Goal: Task Accomplishment & Management: Manage account settings

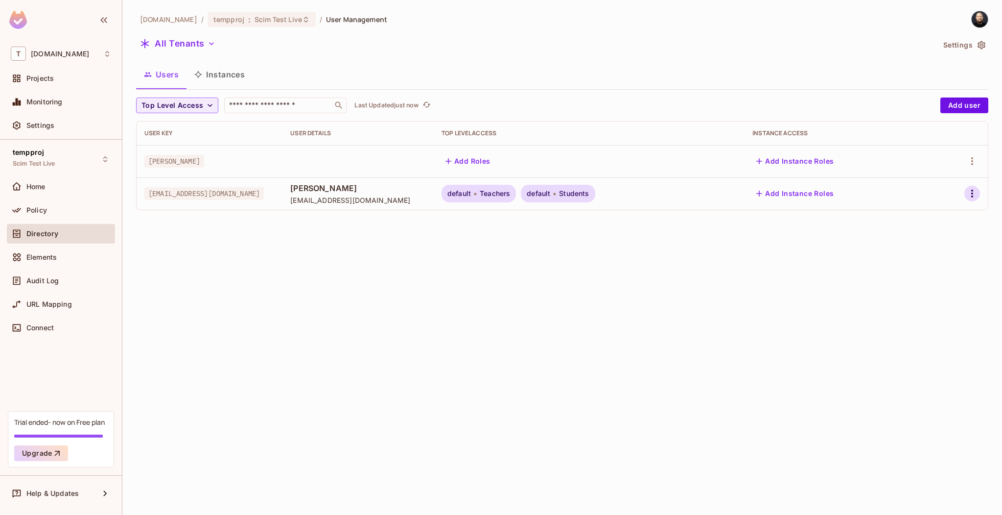
click at [965, 191] on button "button" at bounding box center [972, 194] width 16 height 16
click at [927, 279] on div "Delete User" at bounding box center [928, 281] width 39 height 10
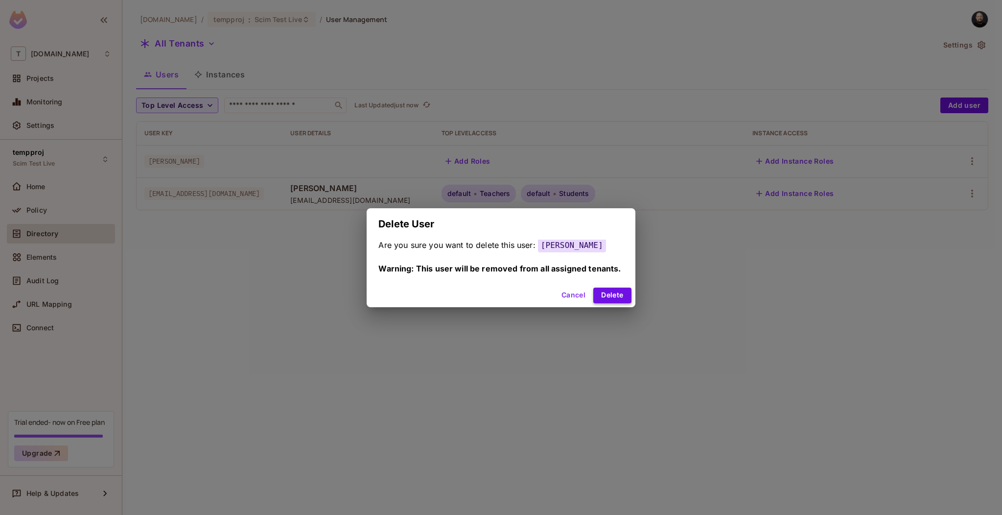
click at [612, 300] on button "Delete" at bounding box center [612, 295] width 38 height 16
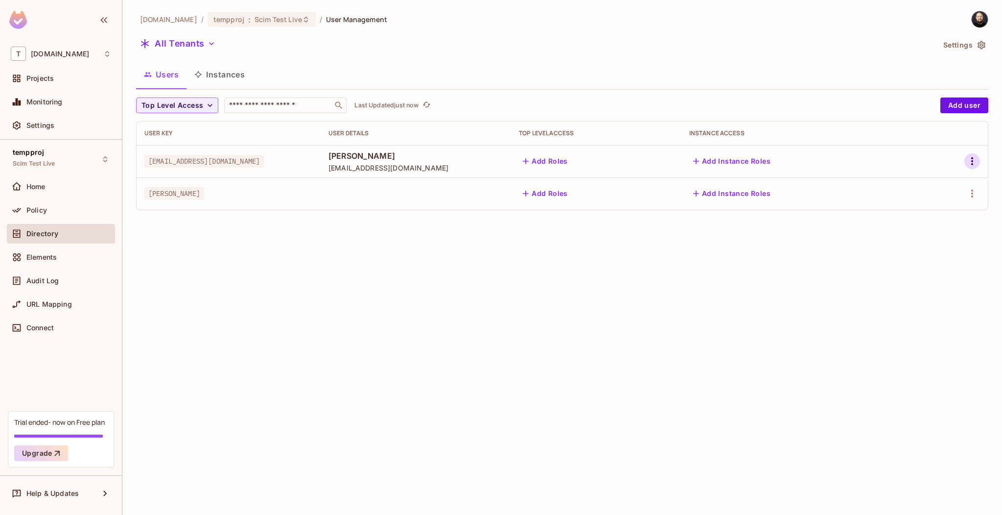
click at [970, 164] on icon "button" at bounding box center [972, 161] width 12 height 12
click at [935, 230] on div "Edit Attributes" at bounding box center [933, 227] width 48 height 10
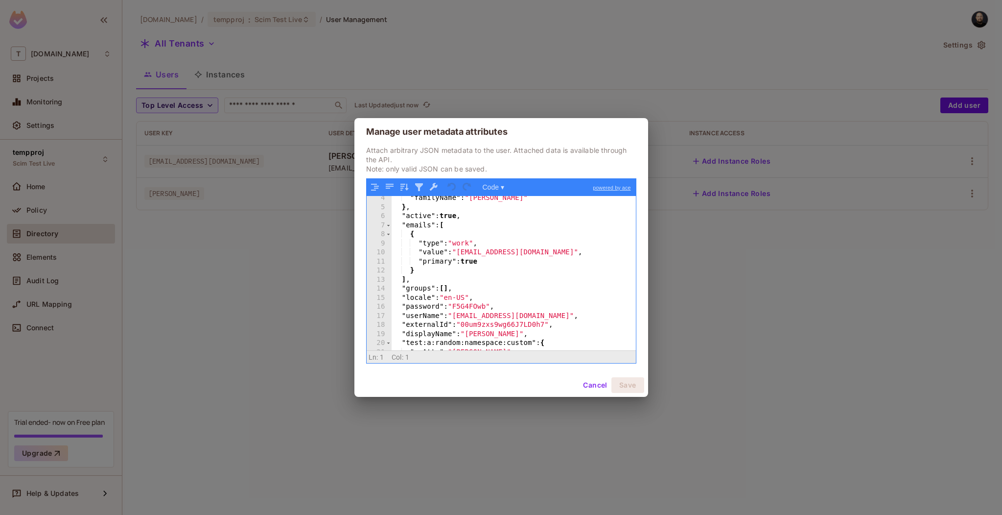
scroll to position [54, 0]
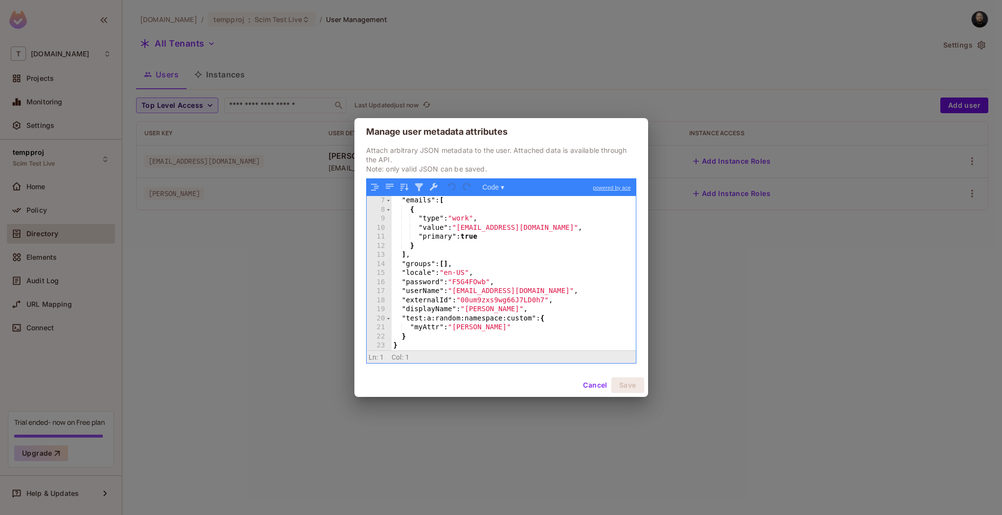
click at [593, 384] on button "Cancel" at bounding box center [595, 385] width 32 height 16
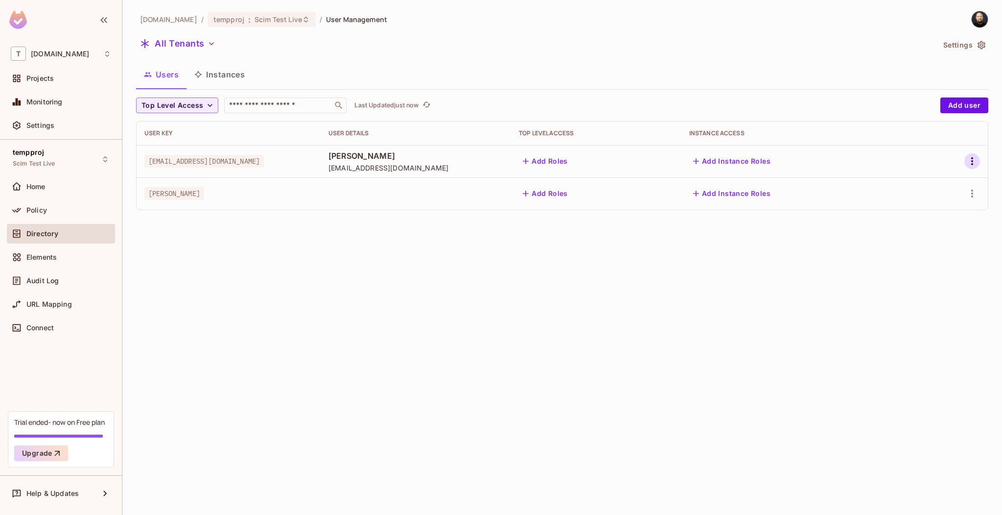
click at [969, 157] on icon "button" at bounding box center [972, 161] width 12 height 12
click at [914, 245] on div "Delete User" at bounding box center [928, 248] width 39 height 10
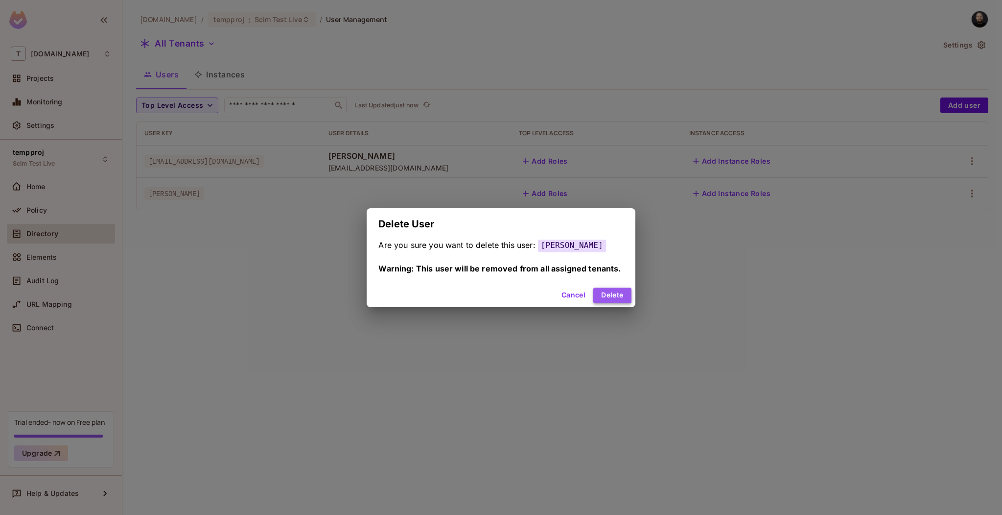
click at [608, 296] on button "Delete" at bounding box center [612, 295] width 38 height 16
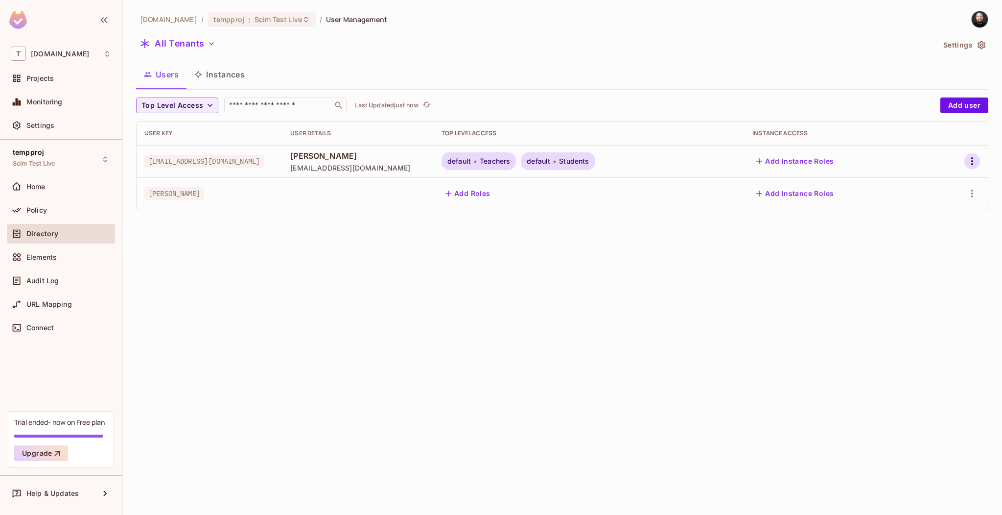
click at [974, 159] on icon "button" at bounding box center [972, 161] width 12 height 12
click at [934, 230] on div "Edit Attributes" at bounding box center [933, 227] width 48 height 10
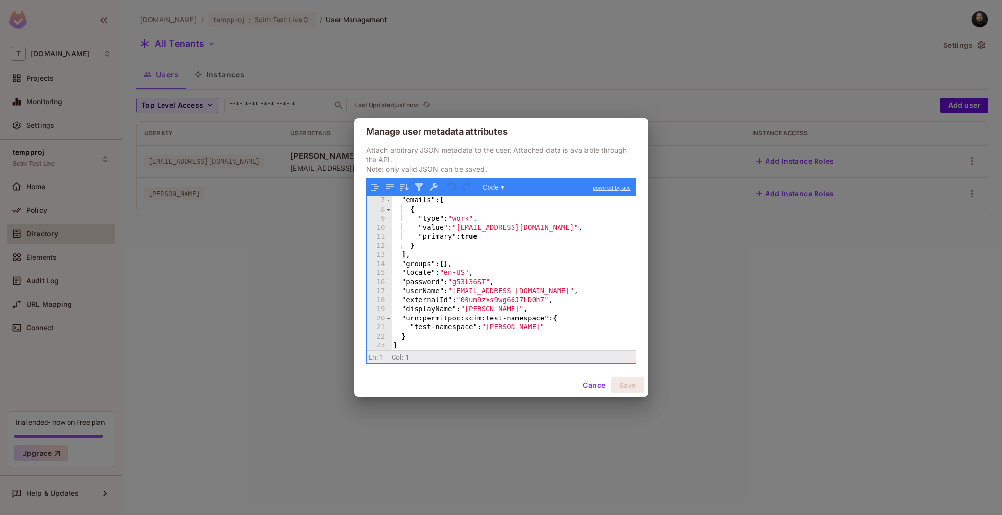
scroll to position [54, 0]
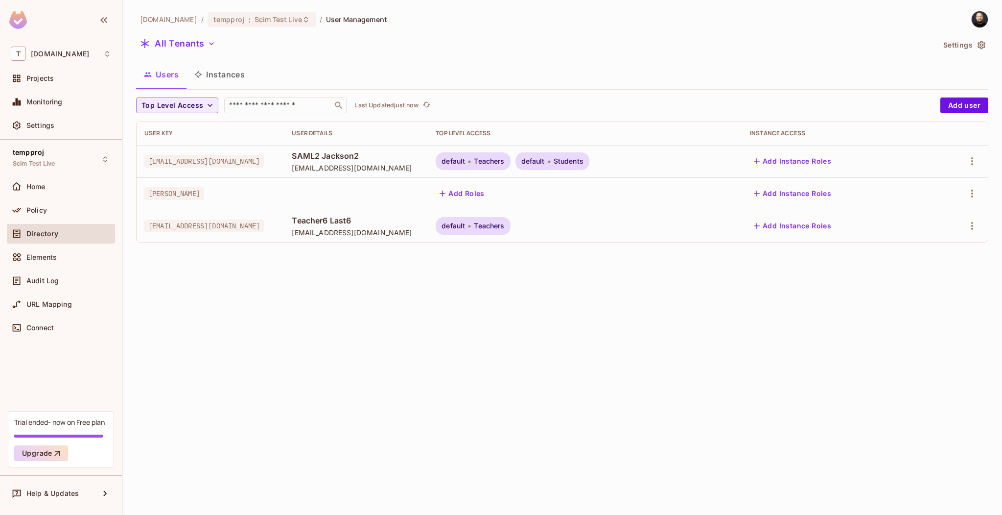
click at [964, 161] on div at bounding box center [959, 161] width 43 height 16
click at [970, 161] on icon "button" at bounding box center [972, 161] width 12 height 12
click at [924, 222] on div "Edit Attributes" at bounding box center [933, 227] width 48 height 10
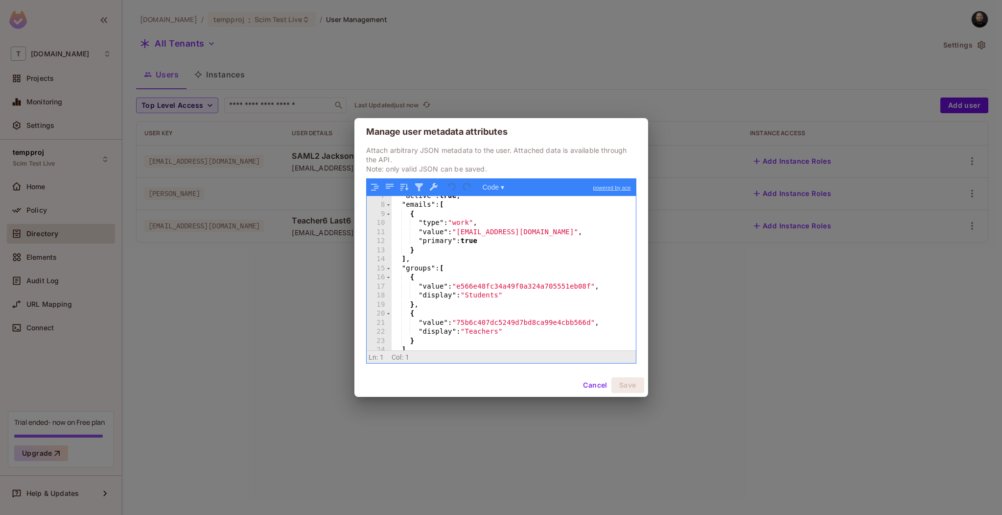
scroll to position [144, 0]
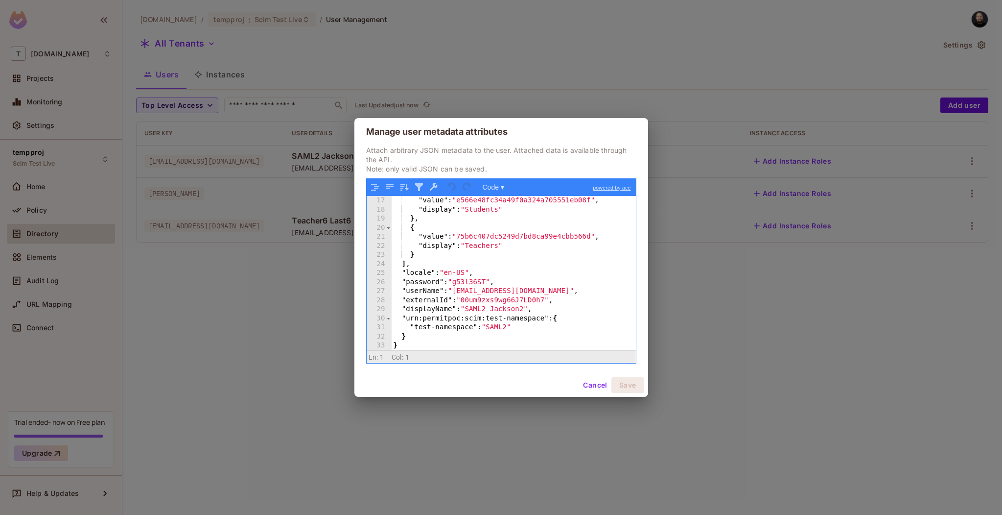
click at [586, 387] on button "Cancel" at bounding box center [595, 385] width 32 height 16
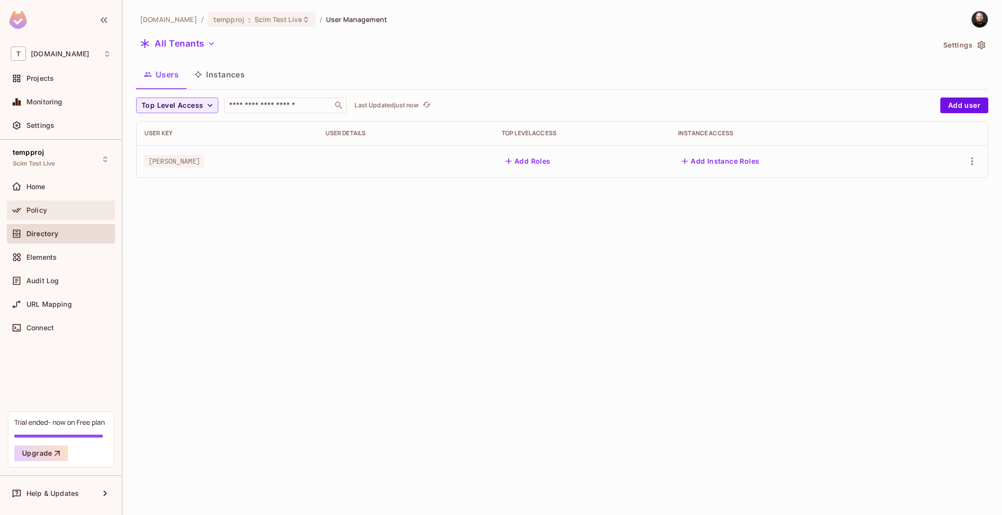
click at [79, 211] on div "Policy" at bounding box center [68, 210] width 85 height 8
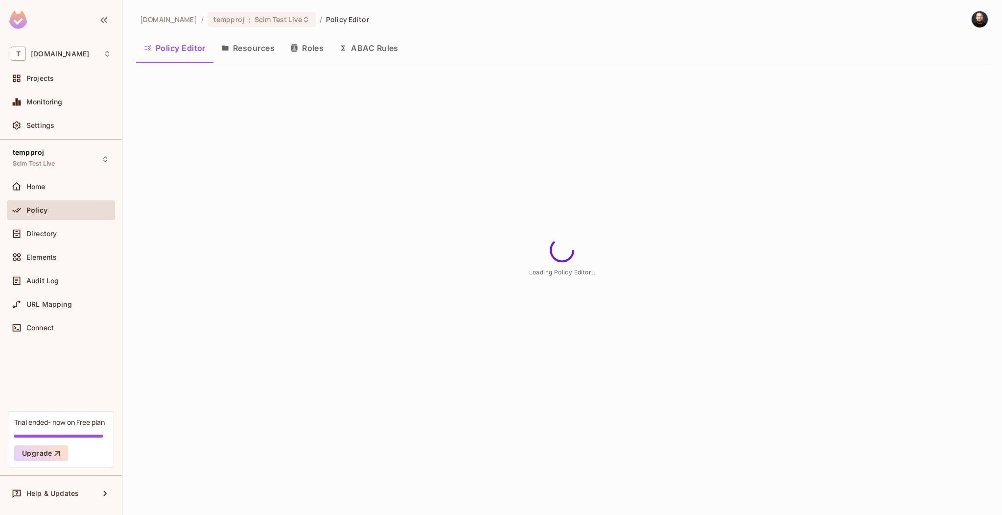
click at [310, 47] on button "Roles" at bounding box center [306, 48] width 49 height 24
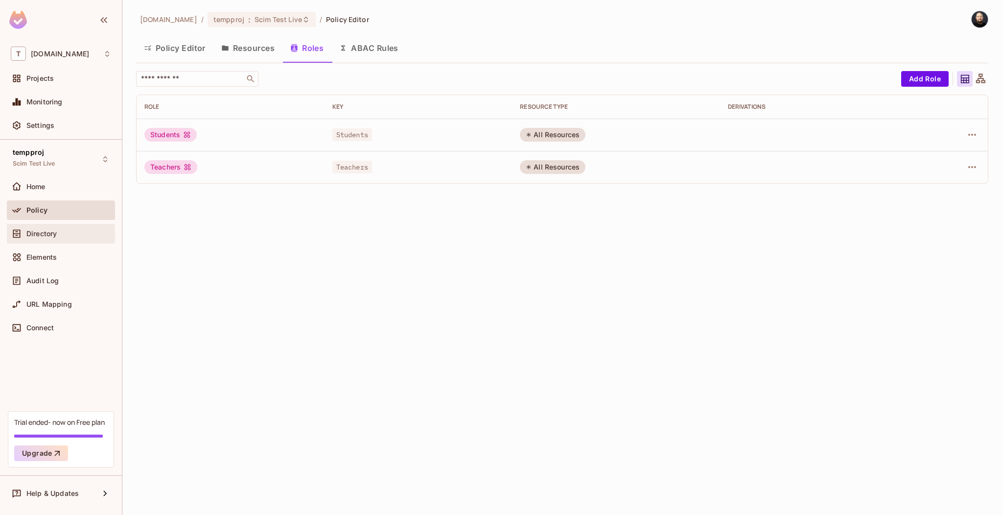
click at [41, 236] on span "Directory" at bounding box center [41, 234] width 30 height 8
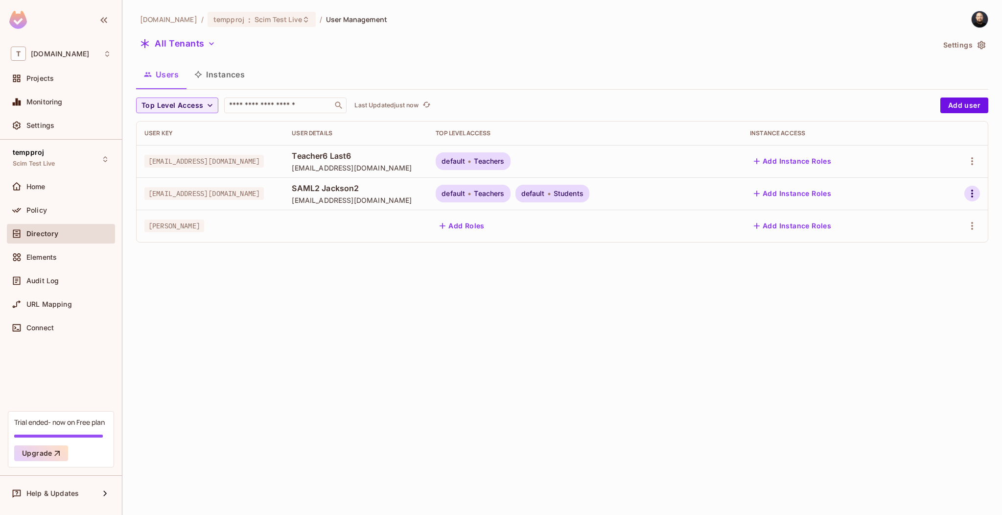
click at [967, 191] on icon "button" at bounding box center [972, 194] width 12 height 12
click at [458, 296] on div at bounding box center [501, 257] width 1002 height 515
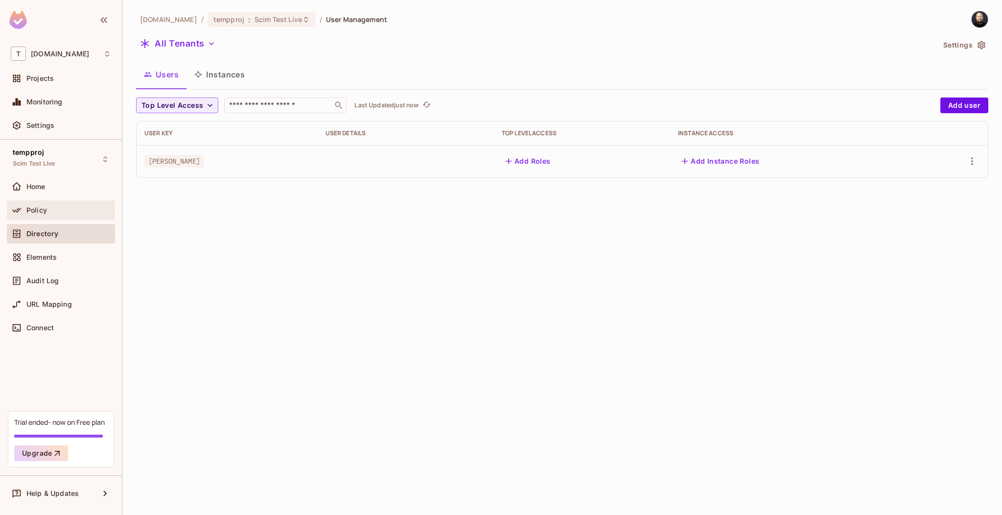
click at [79, 216] on div "Policy" at bounding box center [61, 210] width 108 height 20
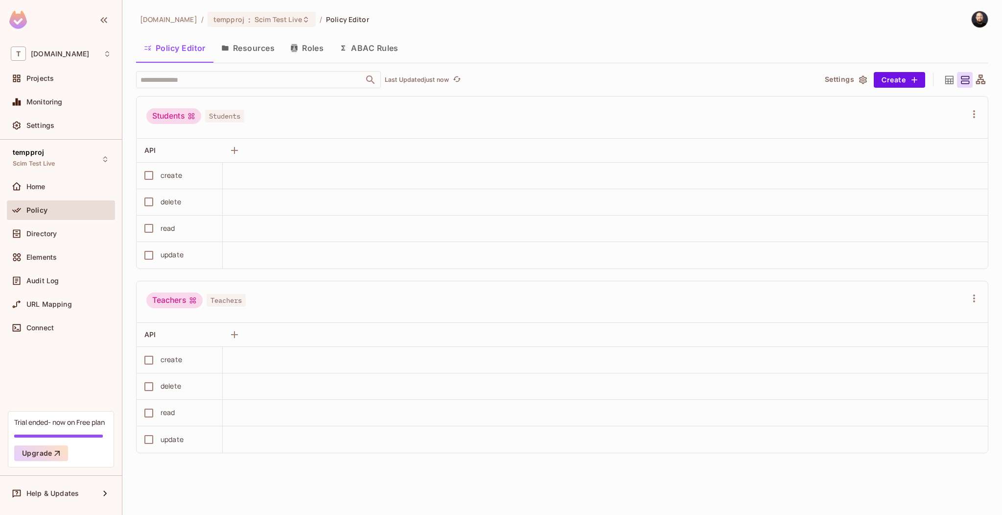
click at [310, 46] on button "Roles" at bounding box center [306, 48] width 49 height 24
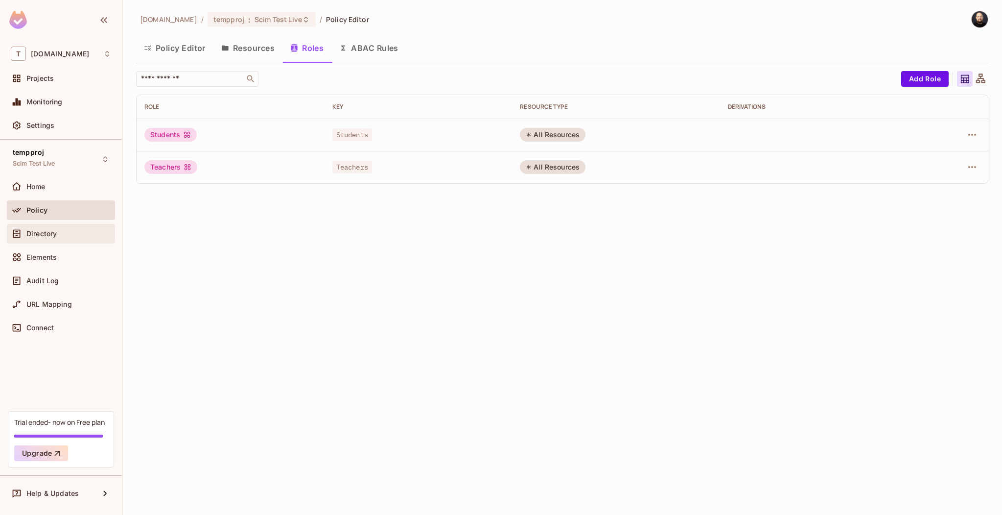
click at [62, 236] on div "Directory" at bounding box center [68, 234] width 85 height 8
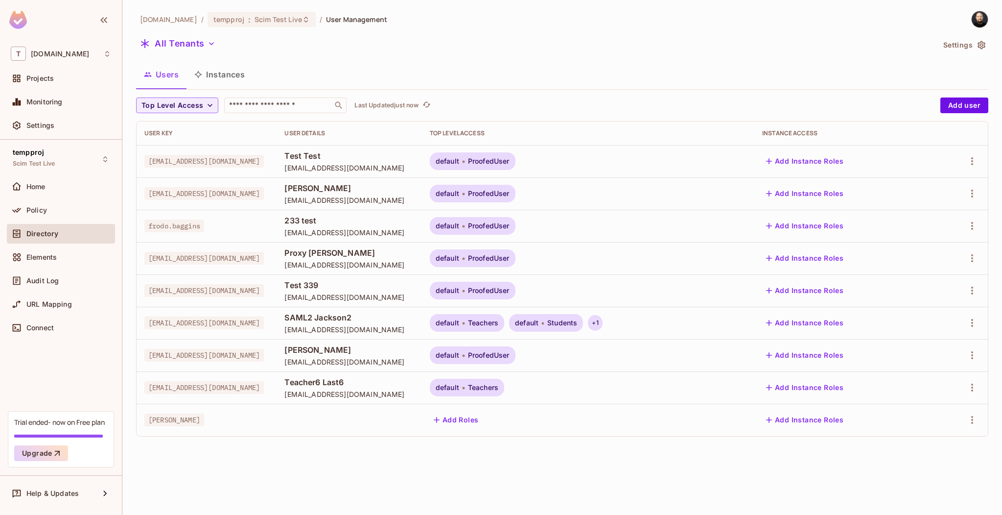
click at [602, 325] on div "+ 1" at bounding box center [595, 323] width 14 height 16
click at [673, 298] on div at bounding box center [501, 257] width 1002 height 515
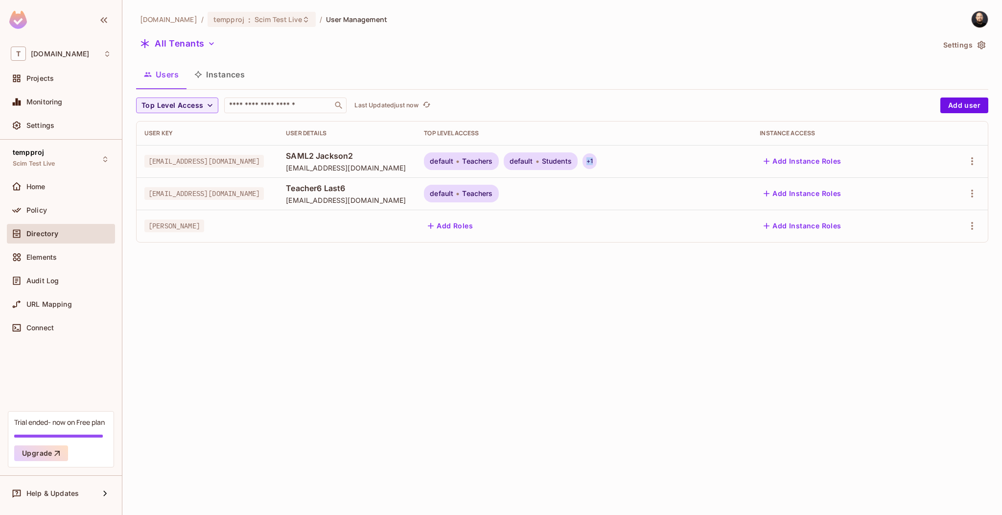
click at [597, 157] on div "+ 1" at bounding box center [590, 161] width 14 height 16
click at [610, 282] on div at bounding box center [501, 257] width 1002 height 515
click at [59, 127] on div "Settings" at bounding box center [68, 125] width 85 height 8
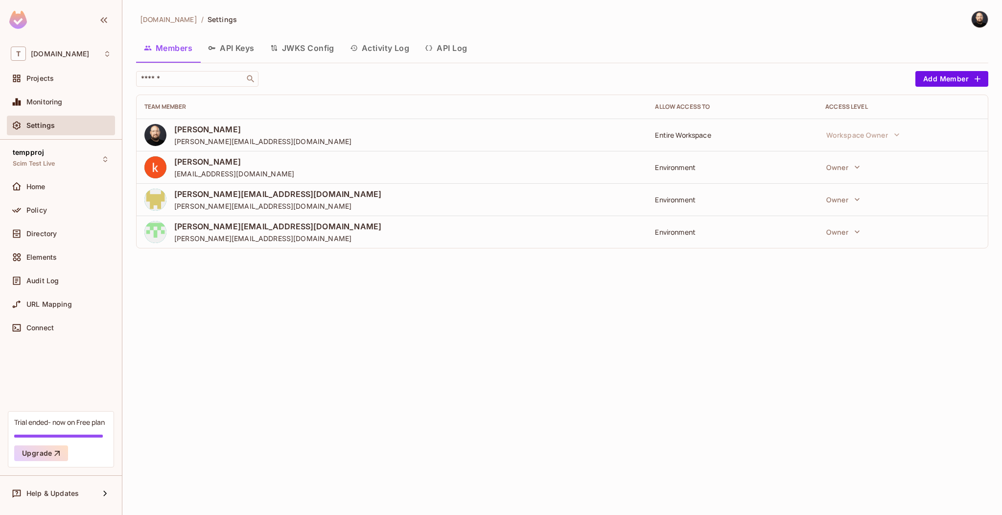
click at [434, 41] on button "API Log" at bounding box center [446, 48] width 58 height 24
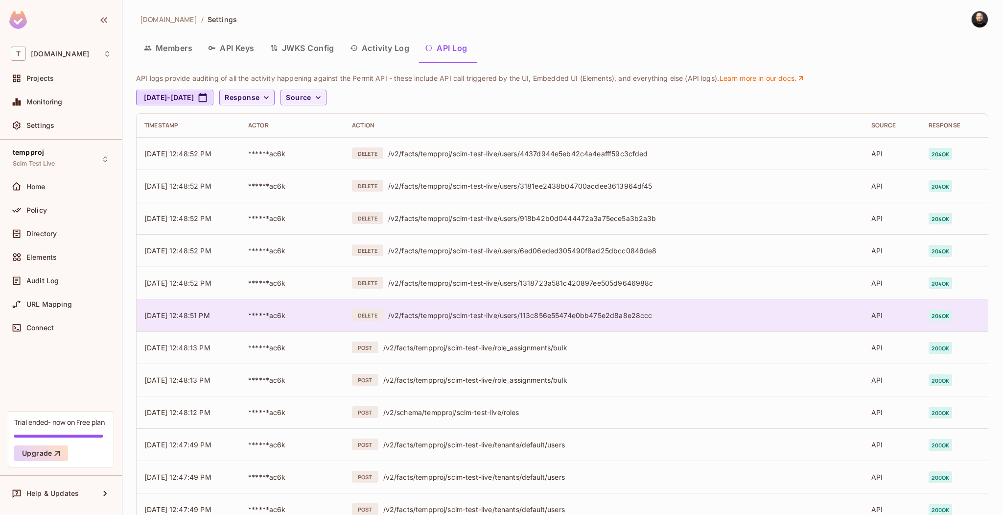
click at [484, 307] on td "DELETE /v2/facts/tempproj/scim-test-live/users/113c856e55474e0bb475e2d8a8e28ccc" at bounding box center [603, 315] width 519 height 32
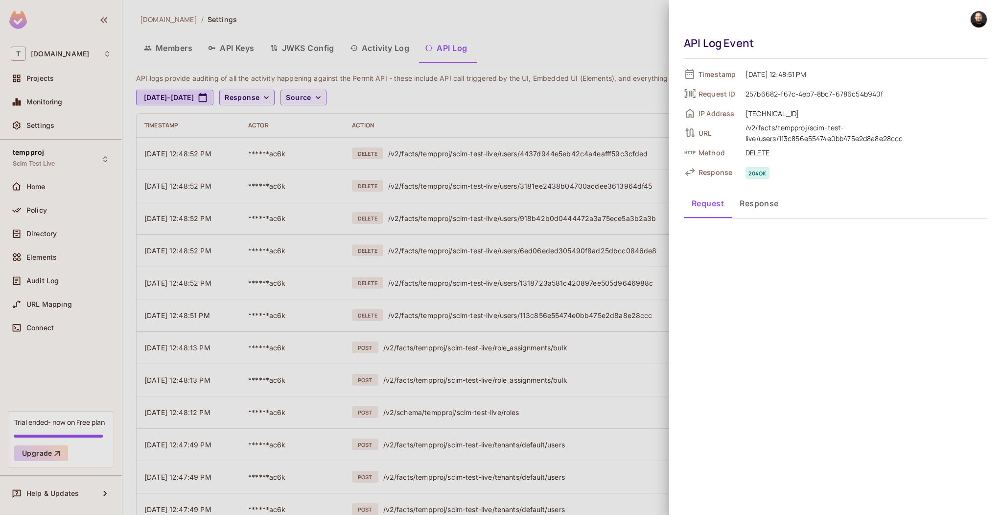
click at [490, 277] on div at bounding box center [501, 257] width 1002 height 515
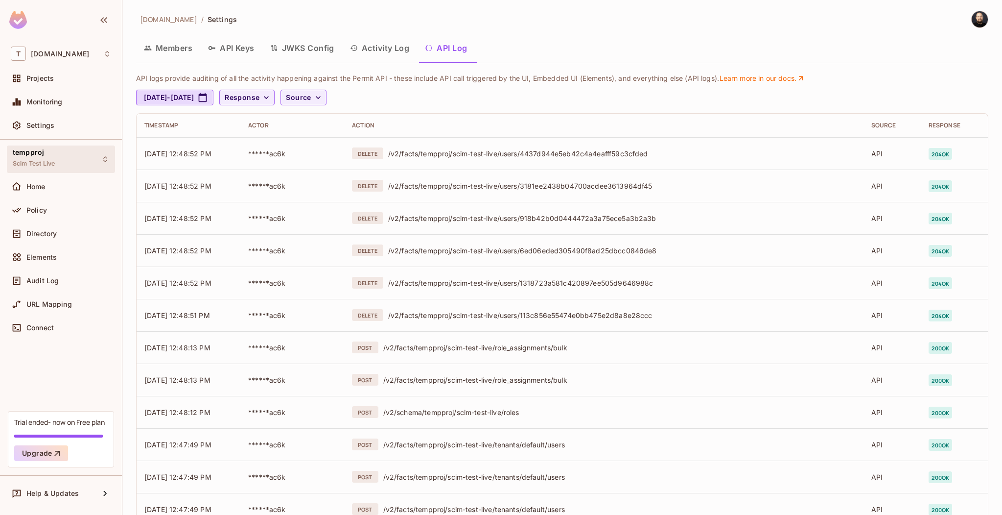
click at [65, 163] on div "tempproj Scim Test Live" at bounding box center [61, 158] width 108 height 27
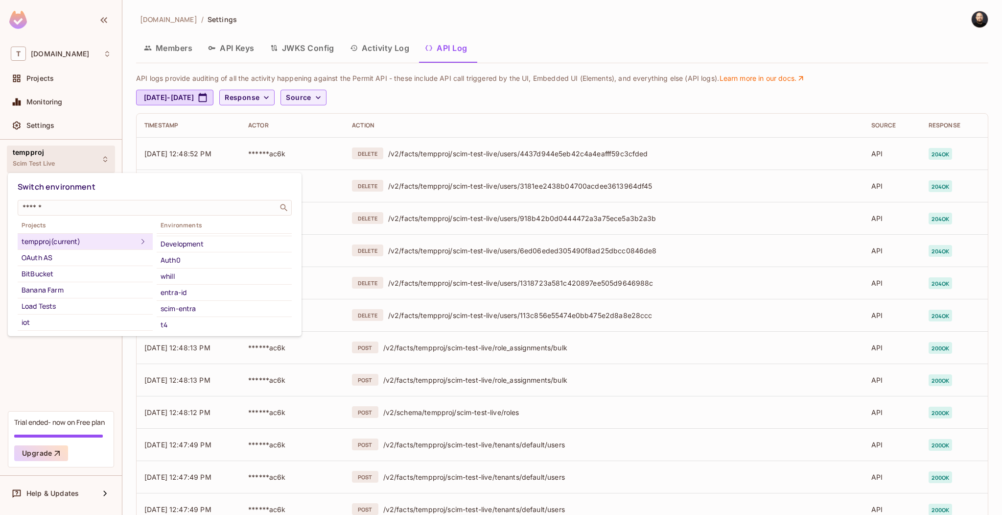
scroll to position [88, 0]
click at [192, 279] on div "scim-entra" at bounding box center [224, 283] width 127 height 12
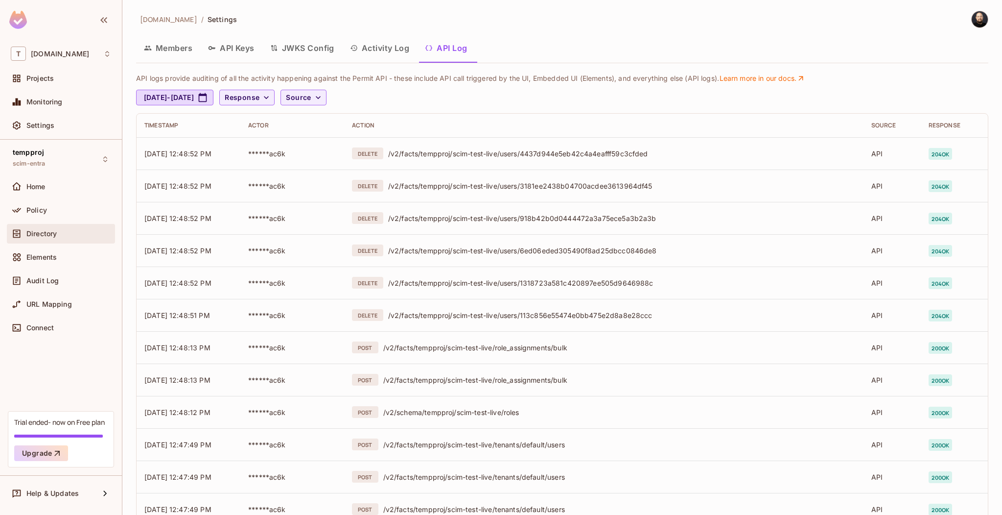
click at [61, 238] on div "Directory" at bounding box center [61, 234] width 100 height 12
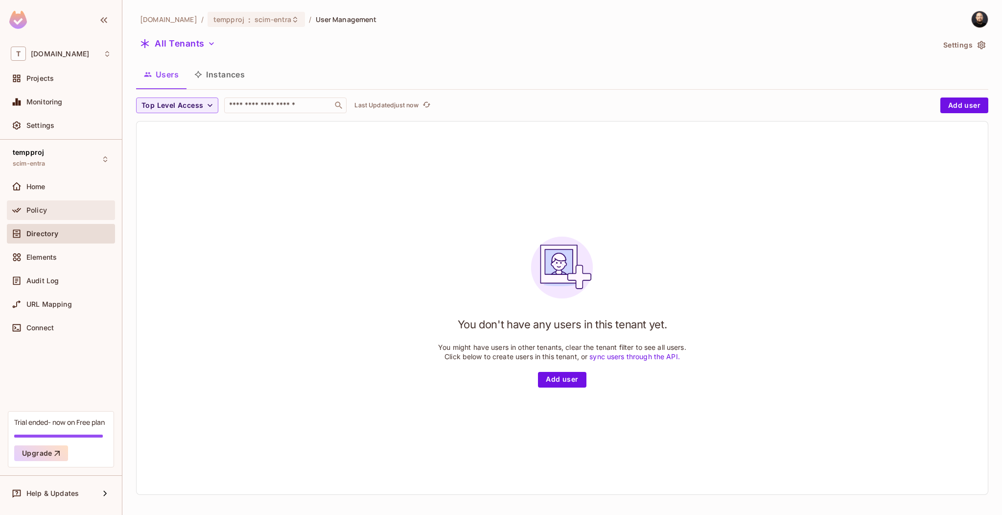
click at [69, 203] on div "Policy" at bounding box center [61, 210] width 108 height 20
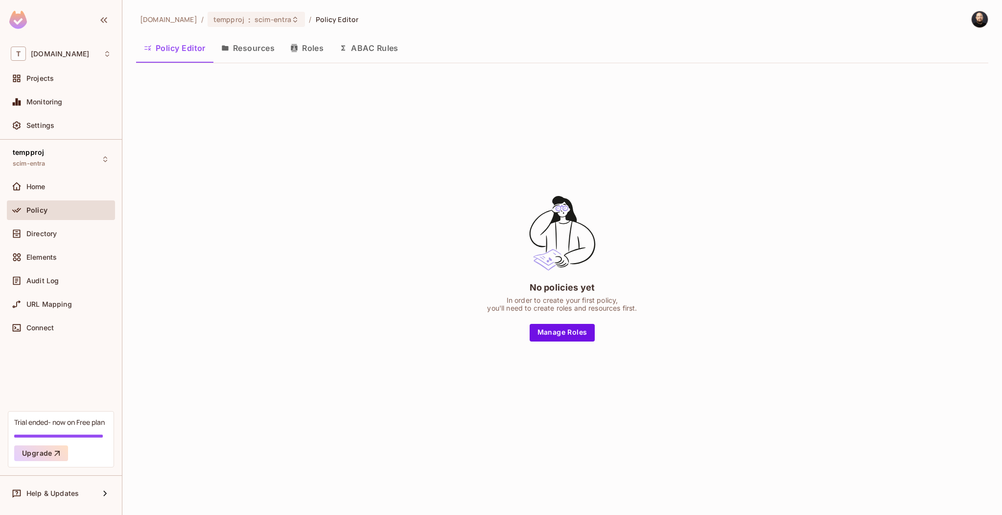
click at [328, 52] on button "Roles" at bounding box center [306, 48] width 49 height 24
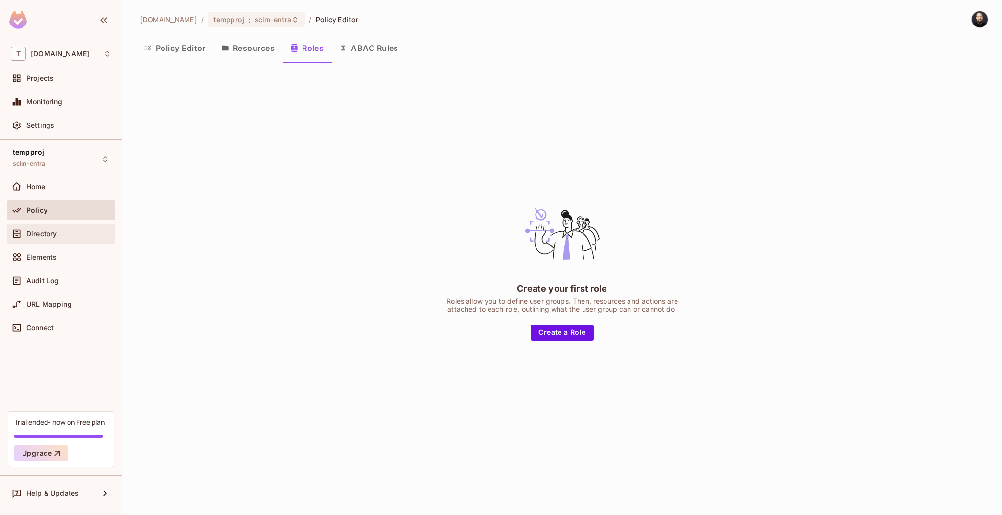
click at [56, 232] on span "Directory" at bounding box center [41, 234] width 30 height 8
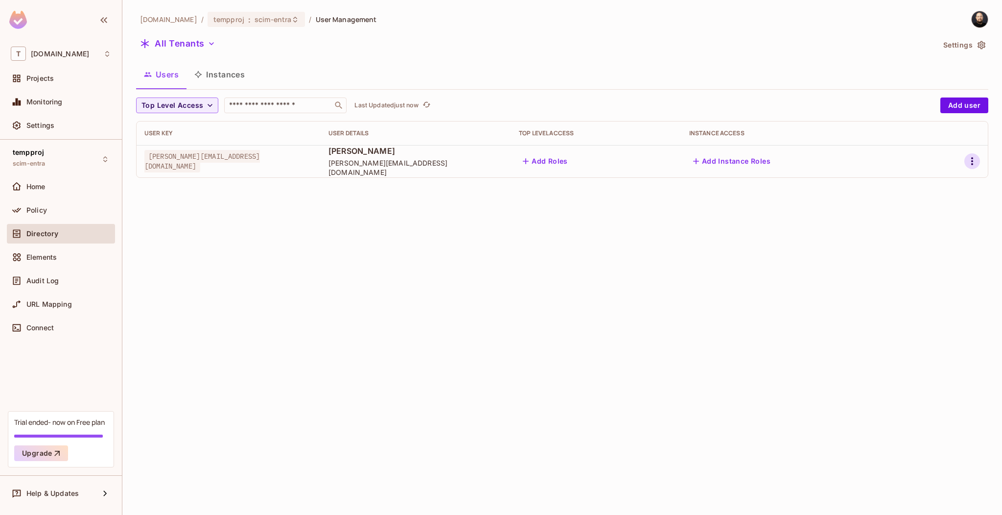
click at [969, 166] on icon "button" at bounding box center [972, 161] width 12 height 12
click at [941, 222] on div "Edit Attributes" at bounding box center [933, 227] width 48 height 10
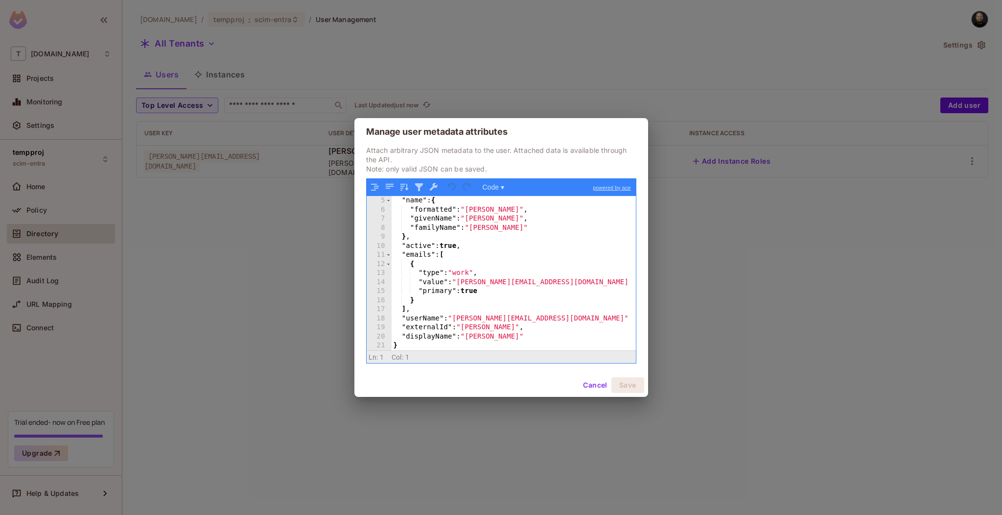
scroll to position [36, 0]
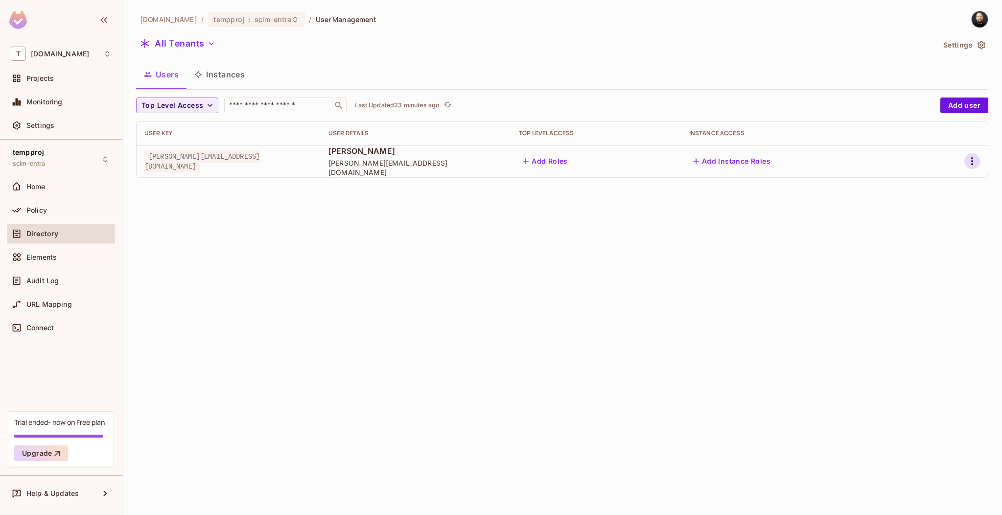
click at [976, 160] on icon "button" at bounding box center [972, 161] width 12 height 12
click at [944, 250] on div "Delete User" at bounding box center [928, 248] width 39 height 10
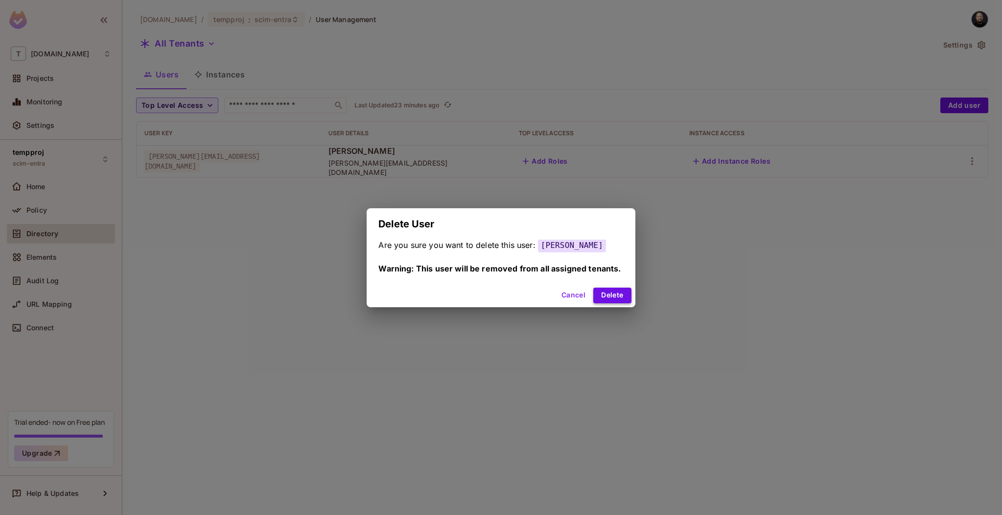
click at [599, 293] on button "Delete" at bounding box center [612, 295] width 38 height 16
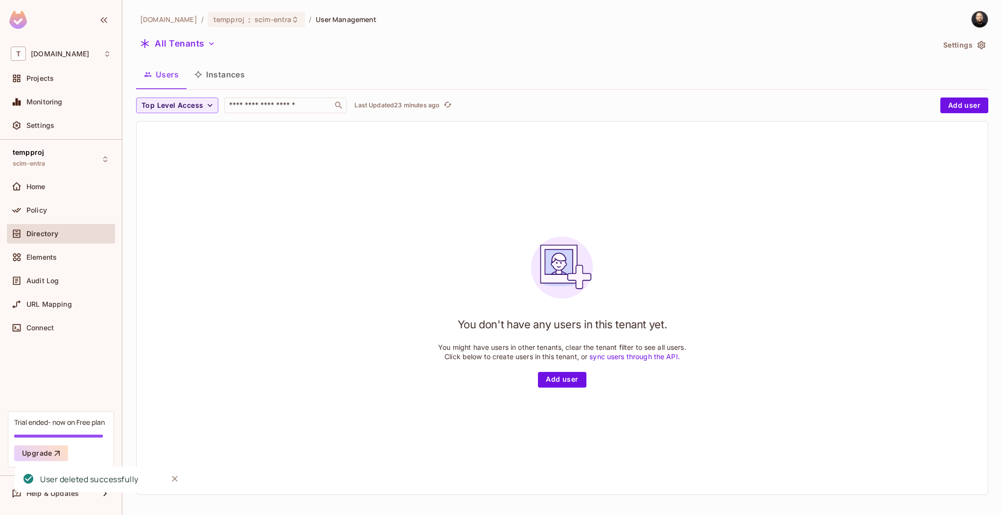
click at [973, 22] on img at bounding box center [980, 19] width 16 height 16
click at [945, 73] on span "Copy Environment Key" at bounding box center [949, 77] width 72 height 9
